Goal: Check status: Check status

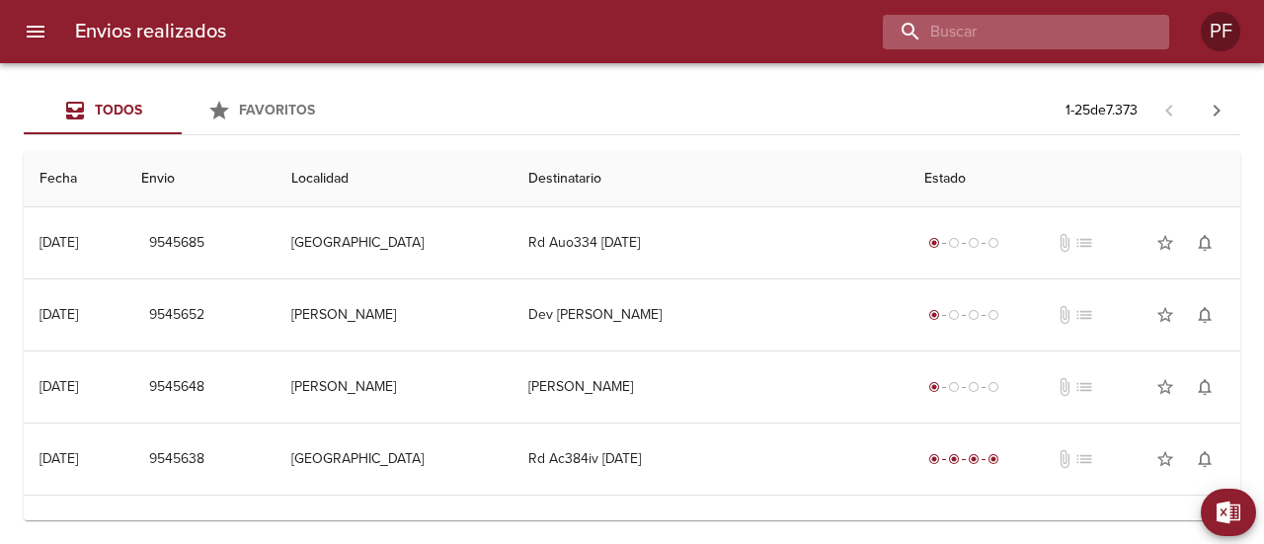
click at [1062, 35] on input "buscar" at bounding box center [1009, 32] width 253 height 35
paste input "[PERSON_NAME]"
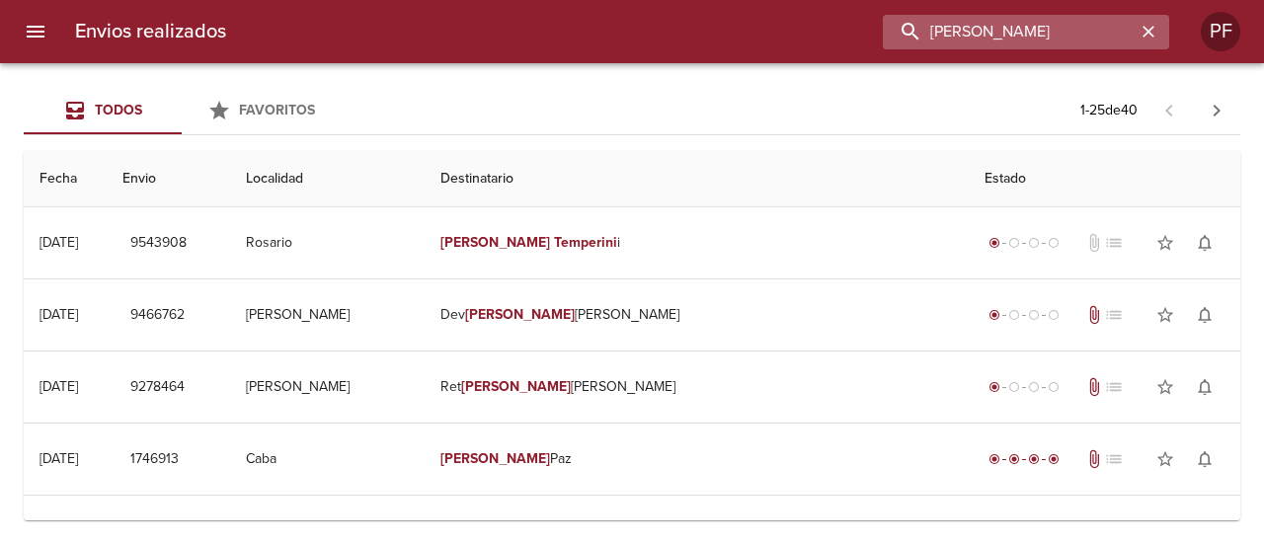
click at [1022, 23] on input "[PERSON_NAME]" at bounding box center [1009, 32] width 253 height 35
paste input "[PERSON_NAME]"
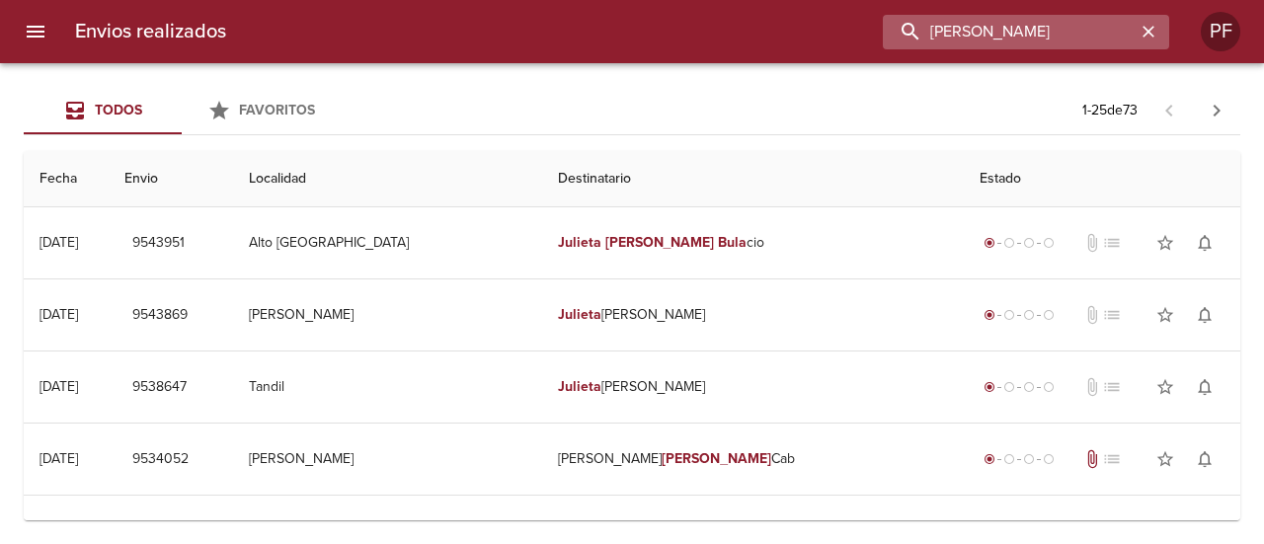
click at [996, 27] on input "[PERSON_NAME]" at bounding box center [1009, 32] width 253 height 35
paste input "[PERSON_NAME]"
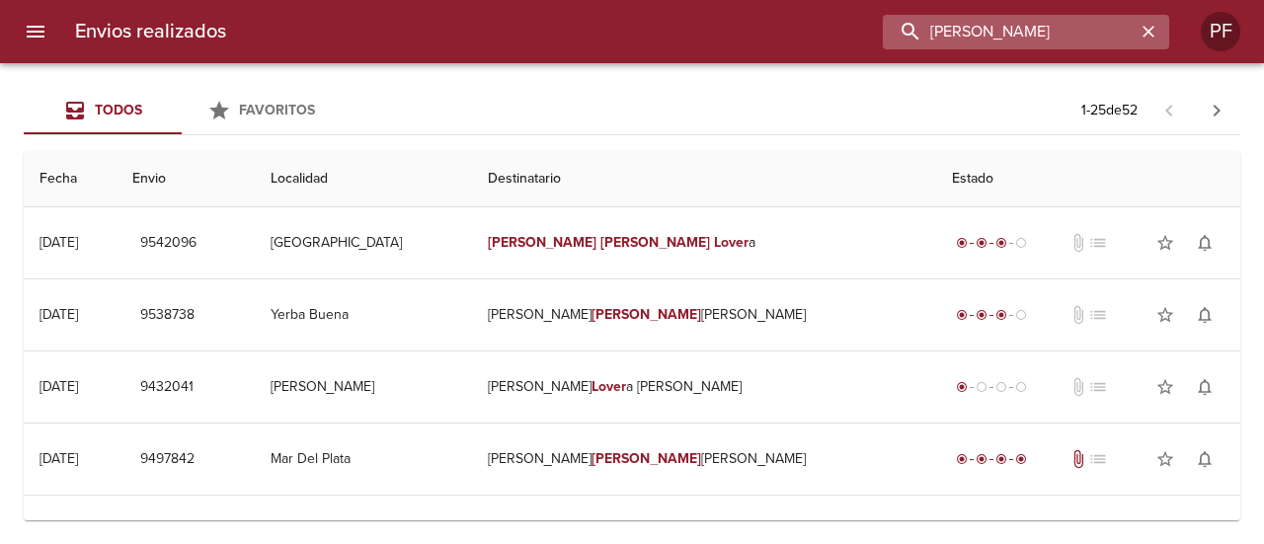
click at [992, 39] on input "[PERSON_NAME]" at bounding box center [1009, 32] width 253 height 35
paste input "[PERSON_NAME] [PERSON_NAME]"
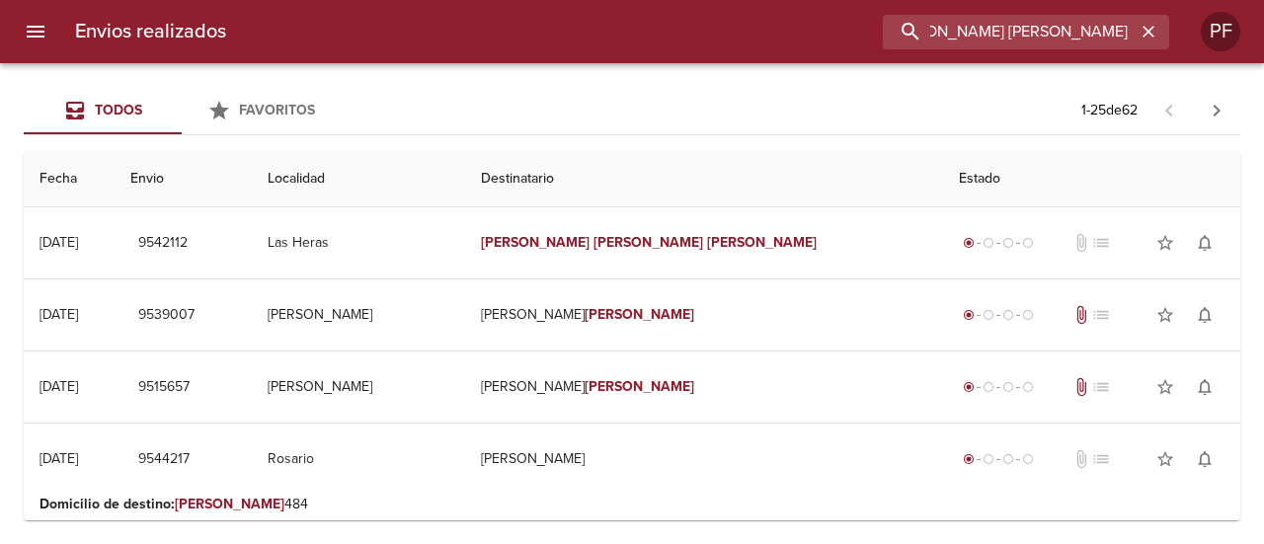
drag, startPoint x: 1065, startPoint y: 36, endPoint x: 1171, endPoint y: 33, distance: 106.7
click at [1171, 33] on div "Envios realizados [PERSON_NAME] [PERSON_NAME]" at bounding box center [632, 31] width 1264 height 63
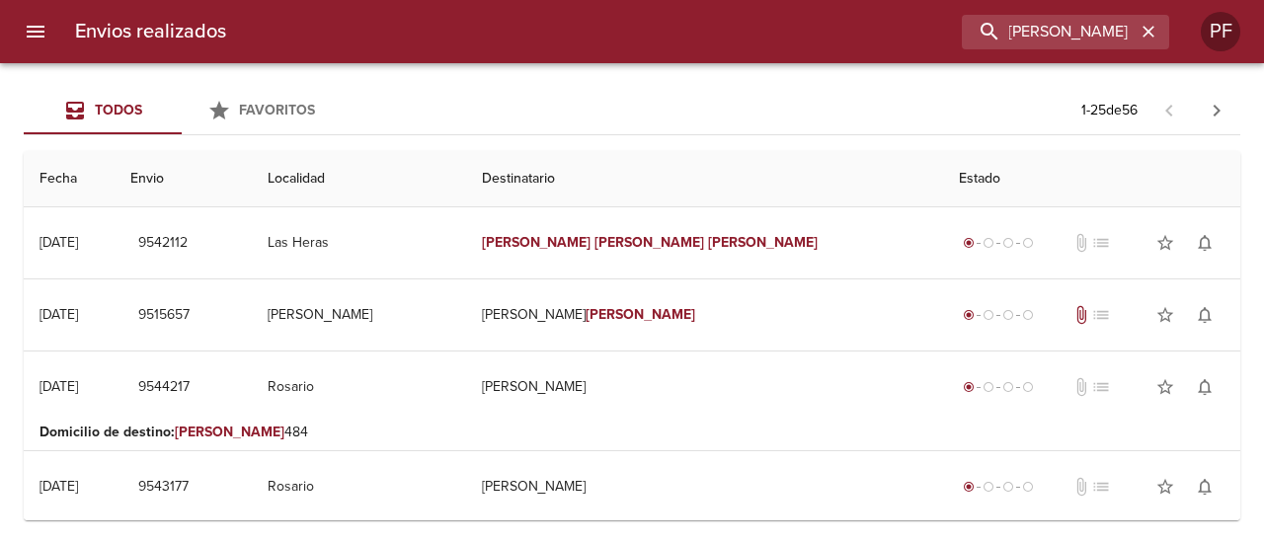
scroll to position [0, 0]
click at [1000, 11] on div "Envios realizados [PERSON_NAME] [PERSON_NAME]" at bounding box center [632, 31] width 1264 height 63
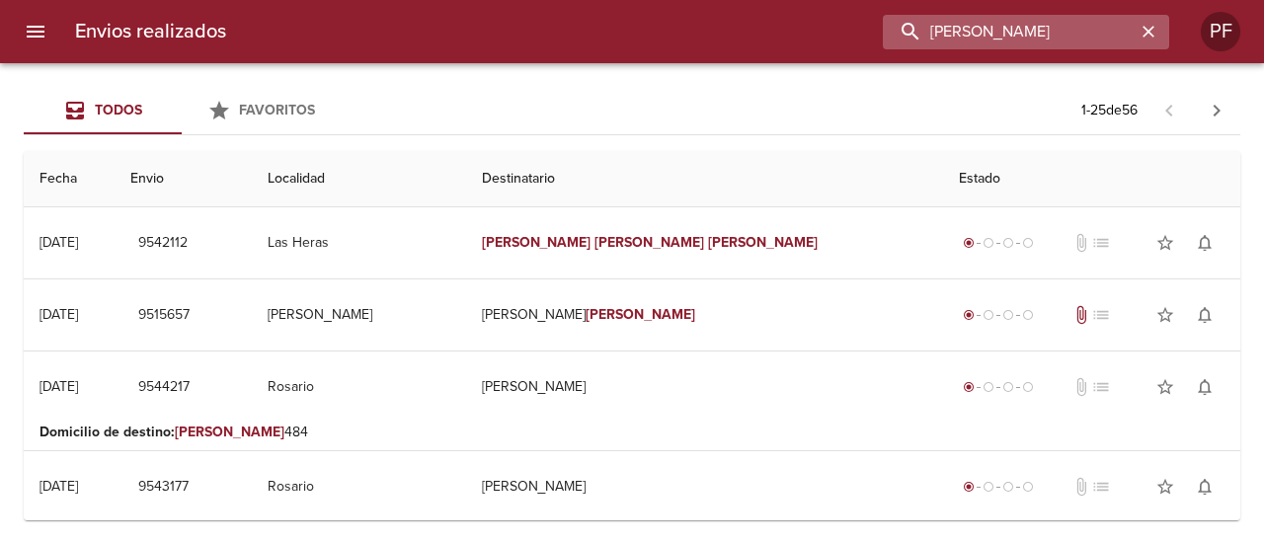
click at [1013, 25] on input "[PERSON_NAME]" at bounding box center [1009, 32] width 253 height 35
paste input "[PERSON_NAME]"
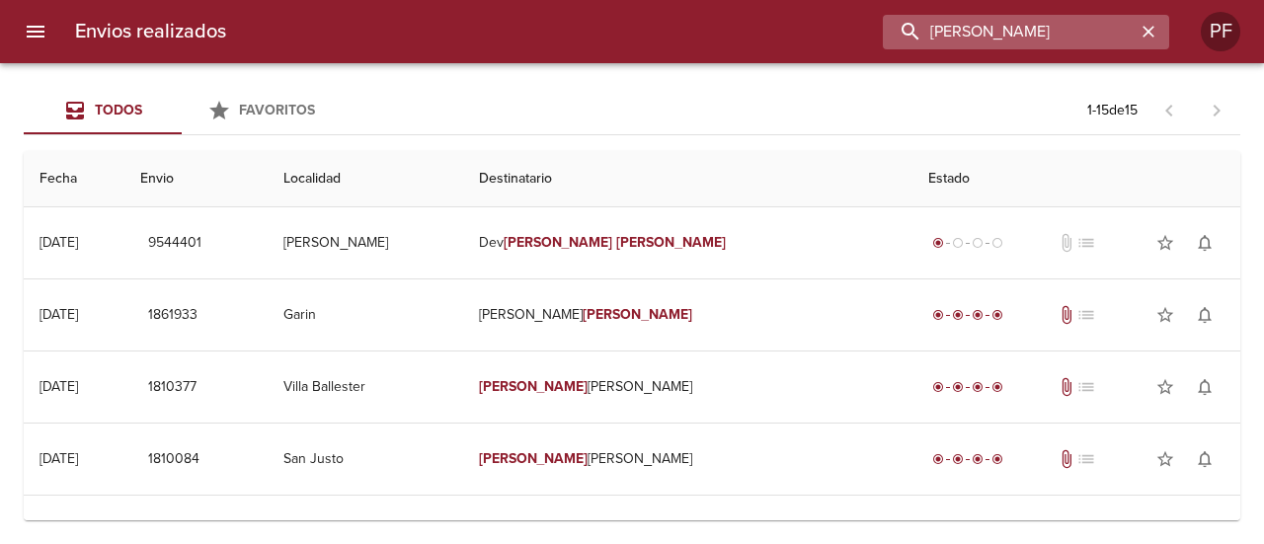
click at [1023, 42] on input "[PERSON_NAME]" at bounding box center [1009, 32] width 253 height 35
paste input "[PERSON_NAME]"
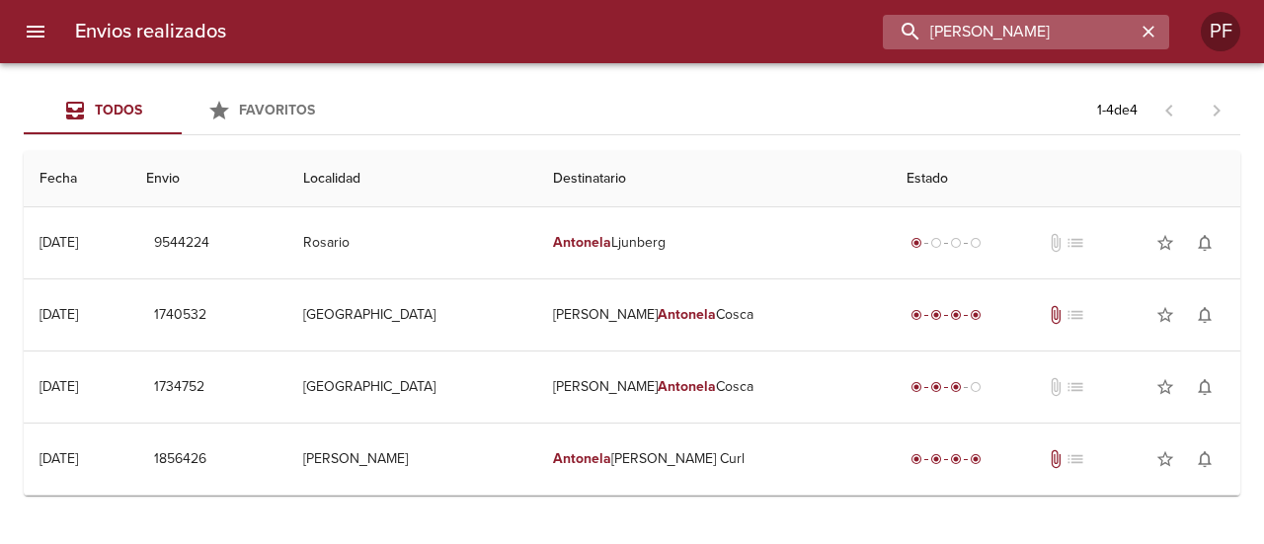
click at [1019, 37] on input "[PERSON_NAME]" at bounding box center [1009, 32] width 253 height 35
paste input "[PERSON_NAME]"
type input "[PERSON_NAME]"
